Goal: Information Seeking & Learning: Learn about a topic

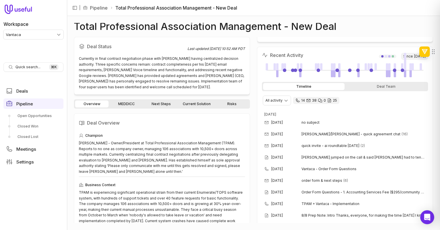
scroll to position [86, 0]
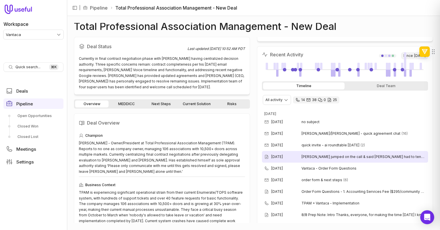
click at [312, 161] on div "[DATE] [PERSON_NAME] jumped on the call & said [PERSON_NAME] had to tend to a l…" at bounding box center [345, 157] width 166 height 12
click at [320, 155] on span "[PERSON_NAME] jumped on the call & said [PERSON_NAME] had to tend to a leak in …" at bounding box center [363, 157] width 124 height 5
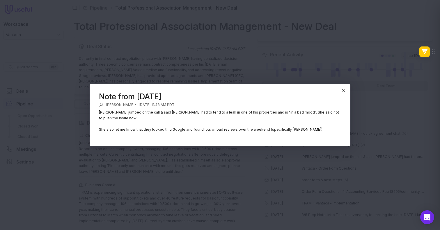
click at [249, 127] on p "She also let me know that they looked thru Google and found lots of bad reviews…" at bounding box center [220, 130] width 242 height 6
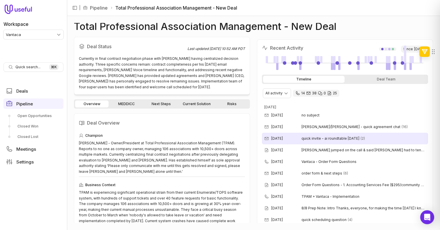
scroll to position [93, 0]
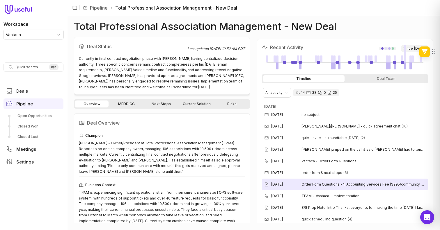
click at [283, 185] on time "[DATE]" at bounding box center [277, 184] width 12 height 5
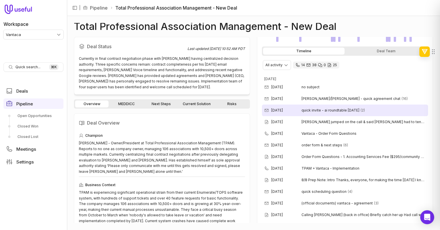
scroll to position [123, 0]
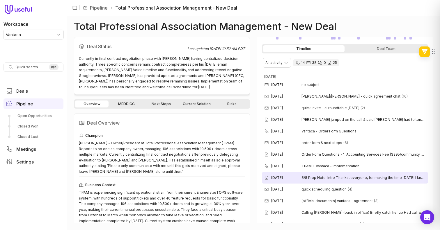
click at [312, 179] on span "8/8 Prep Note: Intro Thanks, everyone, for making the time [DATE] I know this c…" at bounding box center [363, 178] width 124 height 5
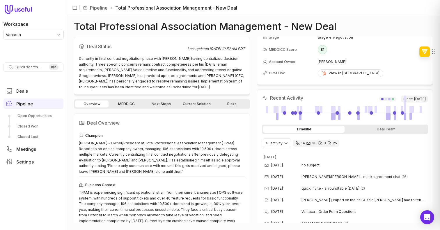
scroll to position [42, 0]
